Goal: Task Accomplishment & Management: Manage account settings

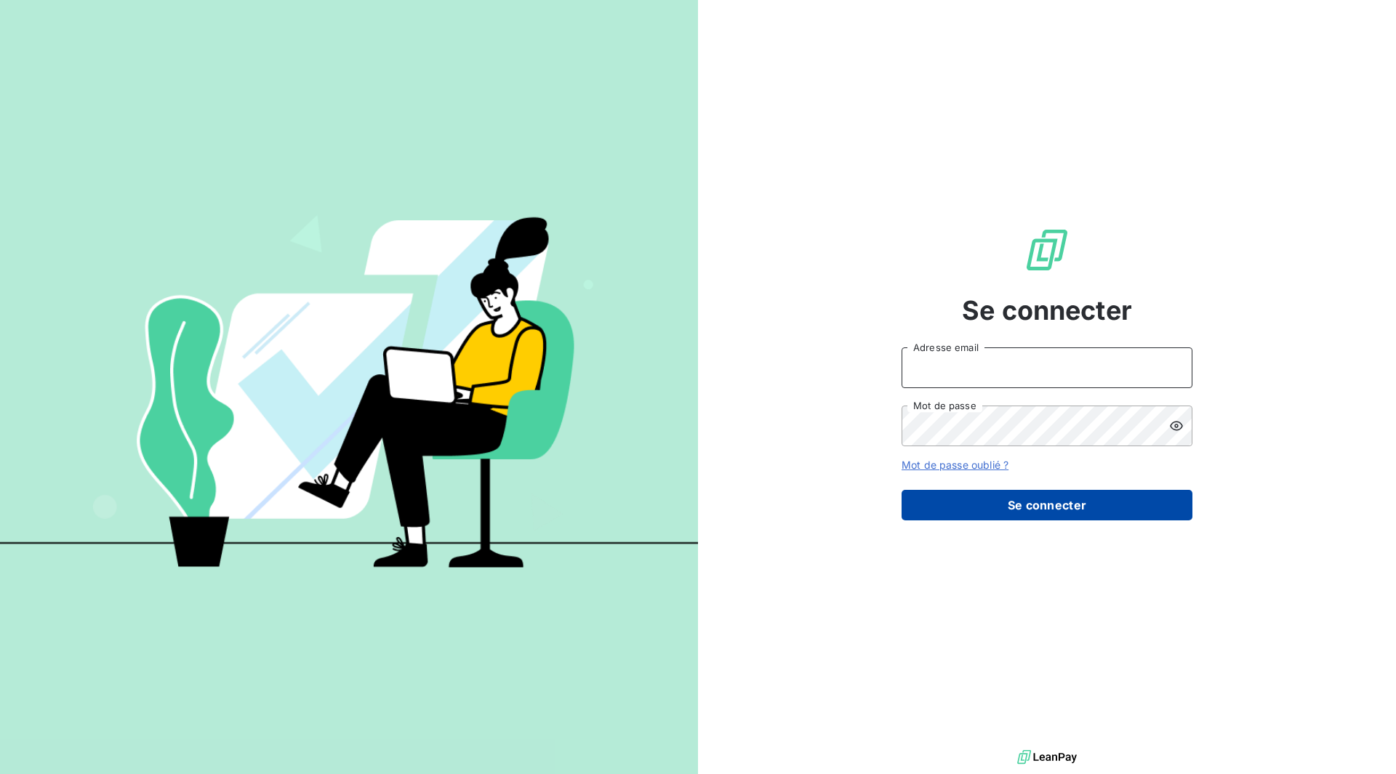
type input "[EMAIL_ADDRESS][PERSON_NAME][DOMAIN_NAME]"
click at [1101, 506] on button "Se connecter" at bounding box center [1047, 505] width 291 height 31
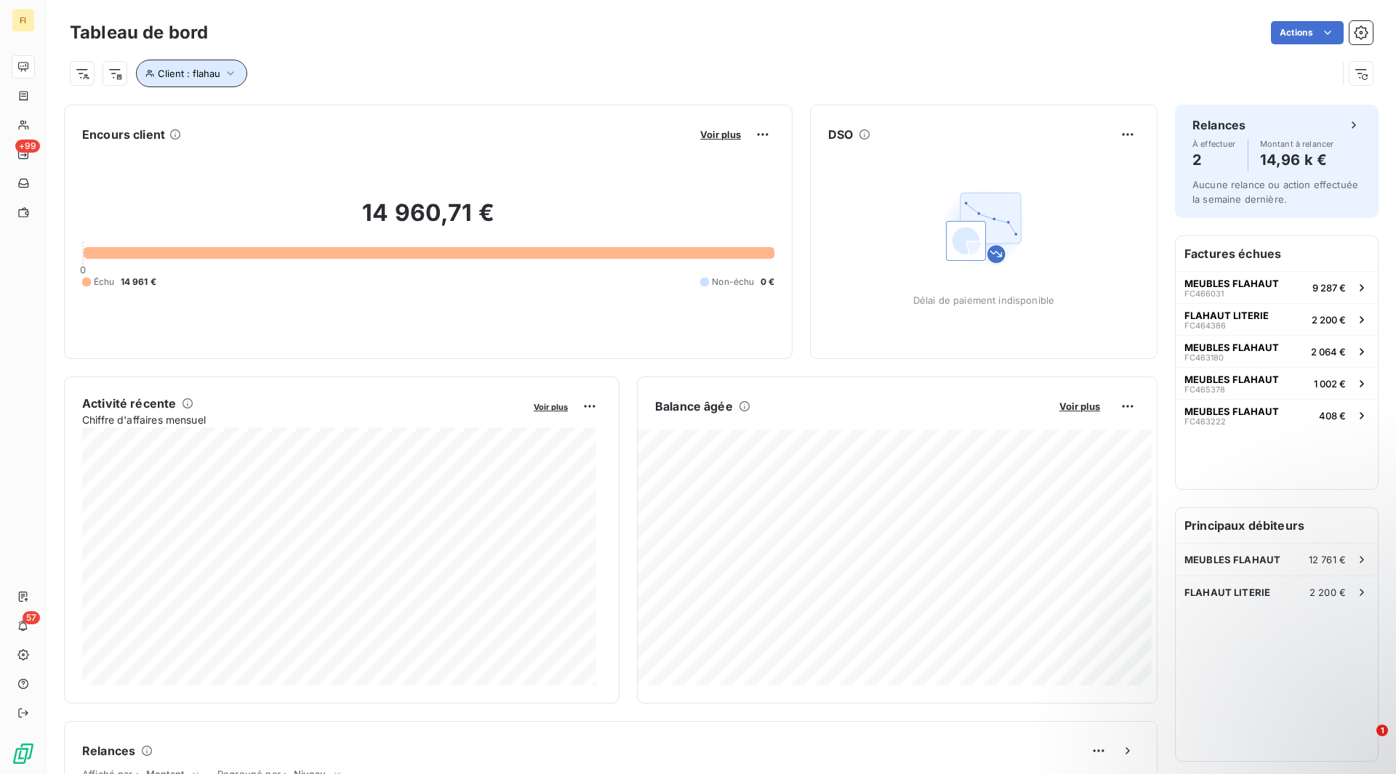
click at [228, 69] on icon "button" at bounding box center [230, 73] width 15 height 15
drag, startPoint x: 413, startPoint y: 116, endPoint x: 341, endPoint y: 111, distance: 72.2
click at [341, 111] on div "Client Contient like flahau" at bounding box center [344, 111] width 398 height 31
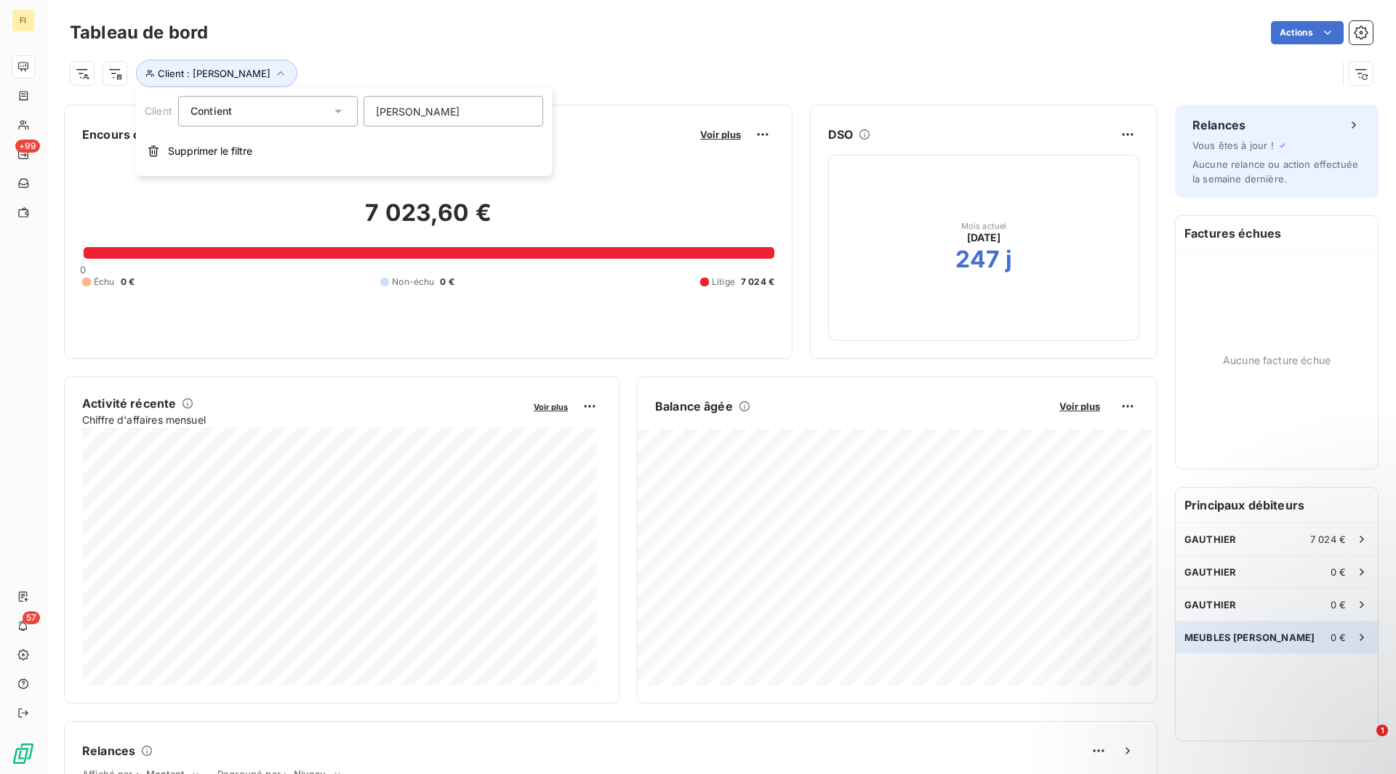
type input "[PERSON_NAME]"
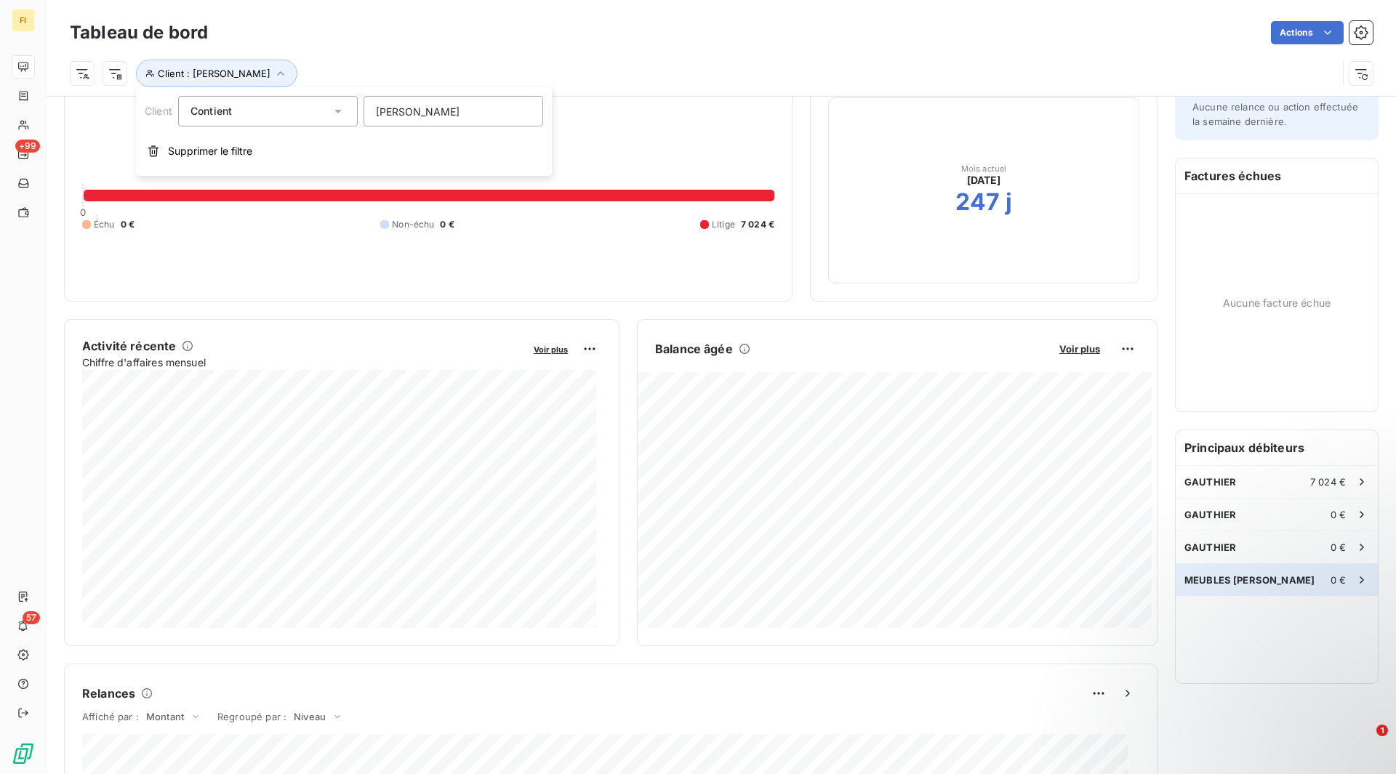
scroll to position [75, 0]
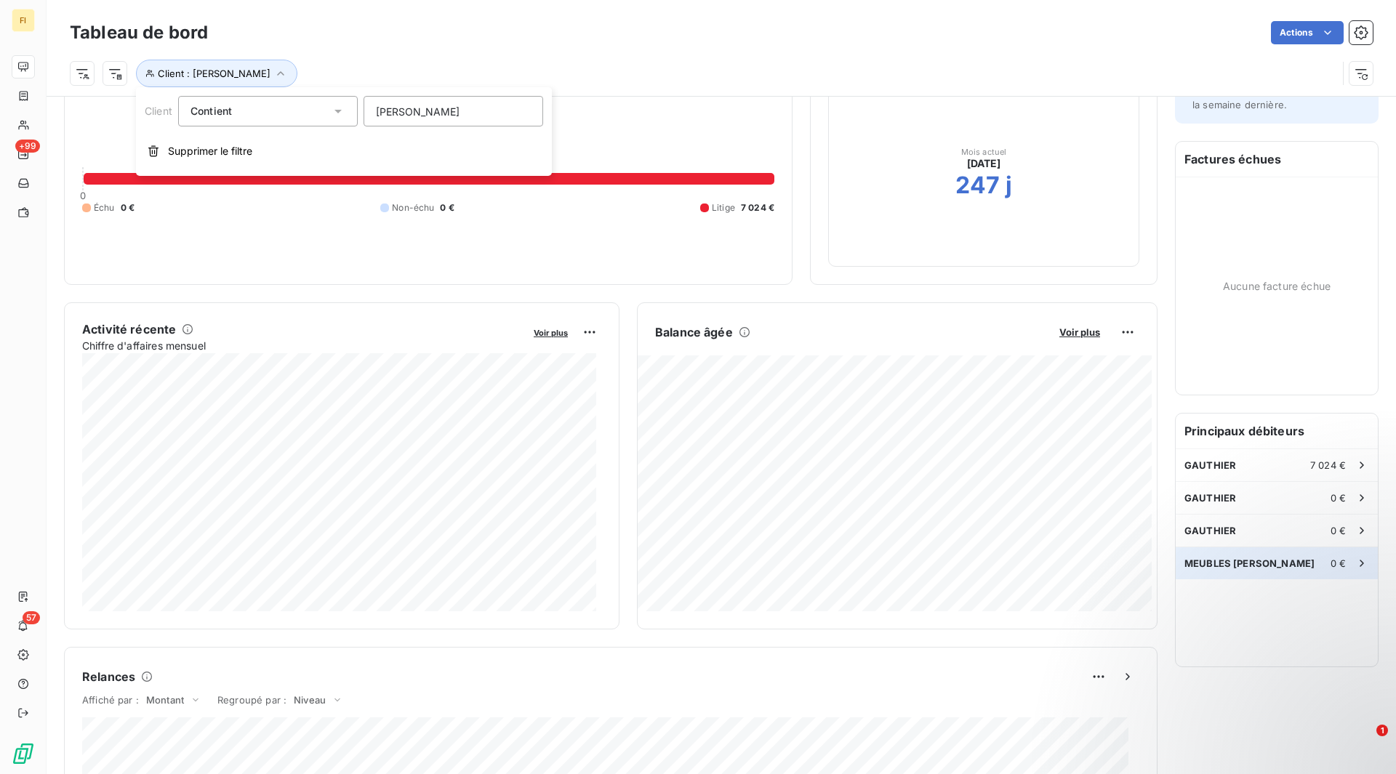
click at [1354, 562] on icon at bounding box center [1361, 563] width 15 height 15
